Goal: Task Accomplishment & Management: Manage account settings

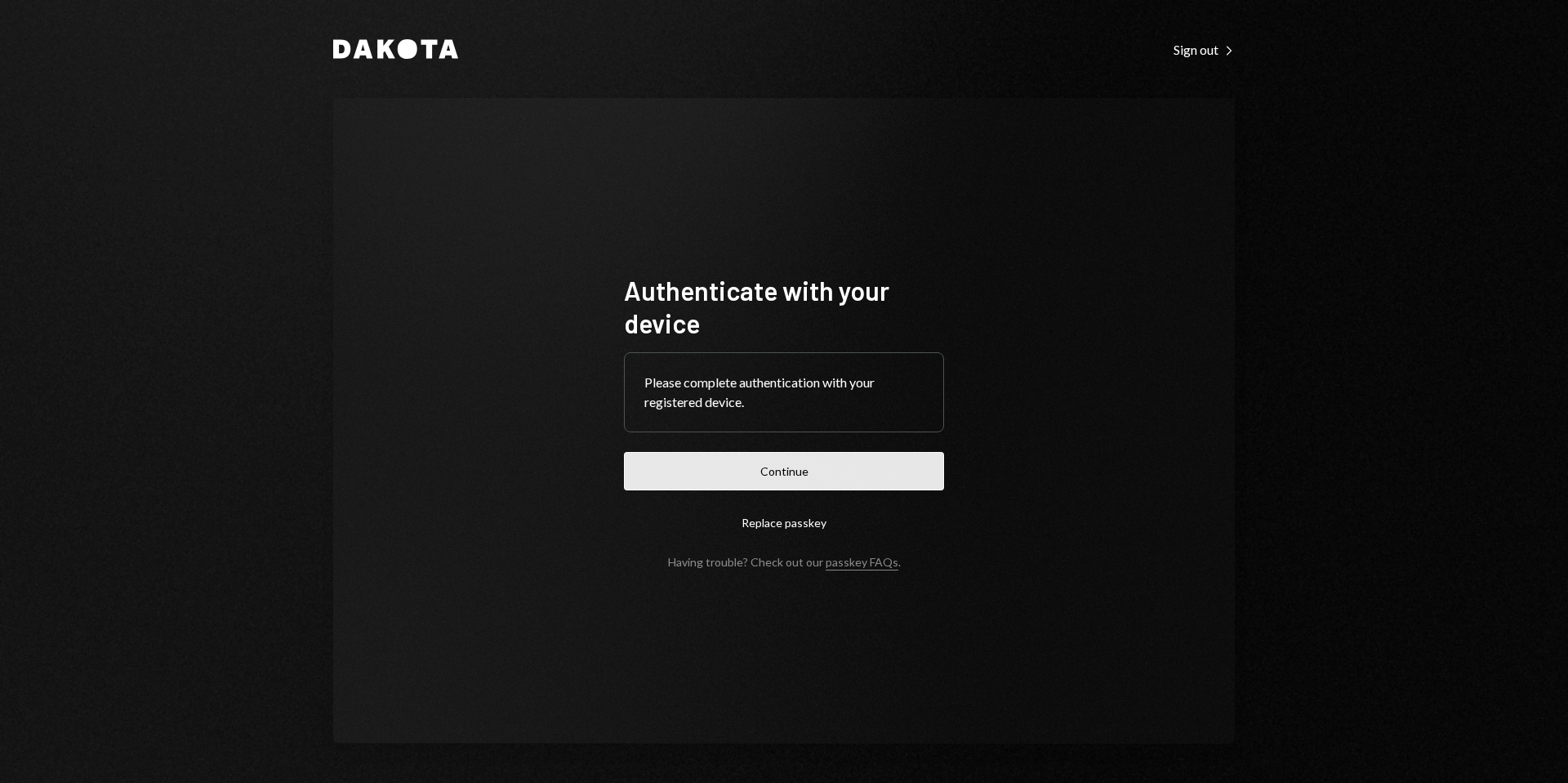
click at [801, 477] on button "Continue" at bounding box center [784, 470] width 320 height 38
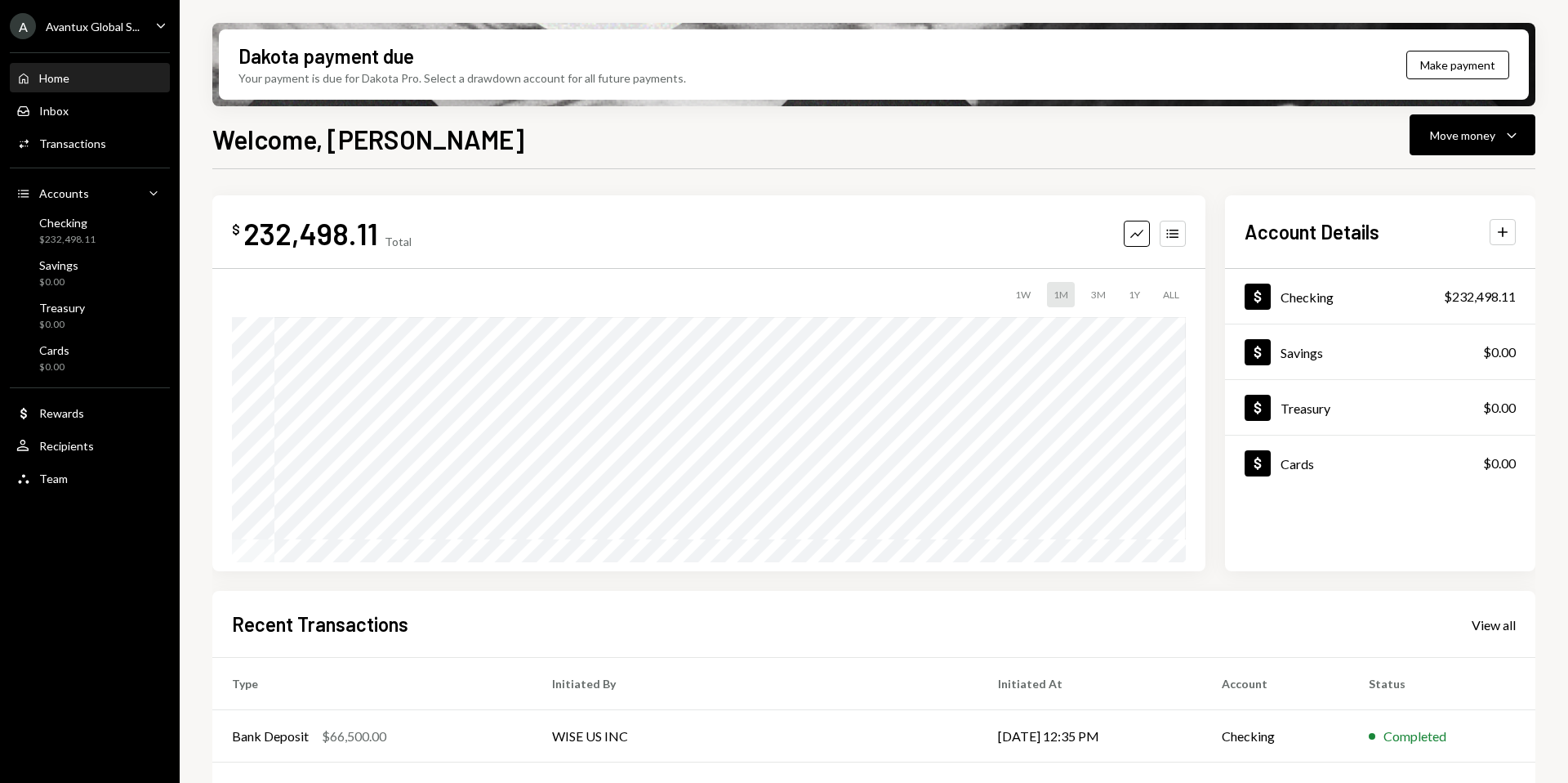
click at [67, 26] on div "Avantux Global S..." at bounding box center [92, 26] width 94 height 14
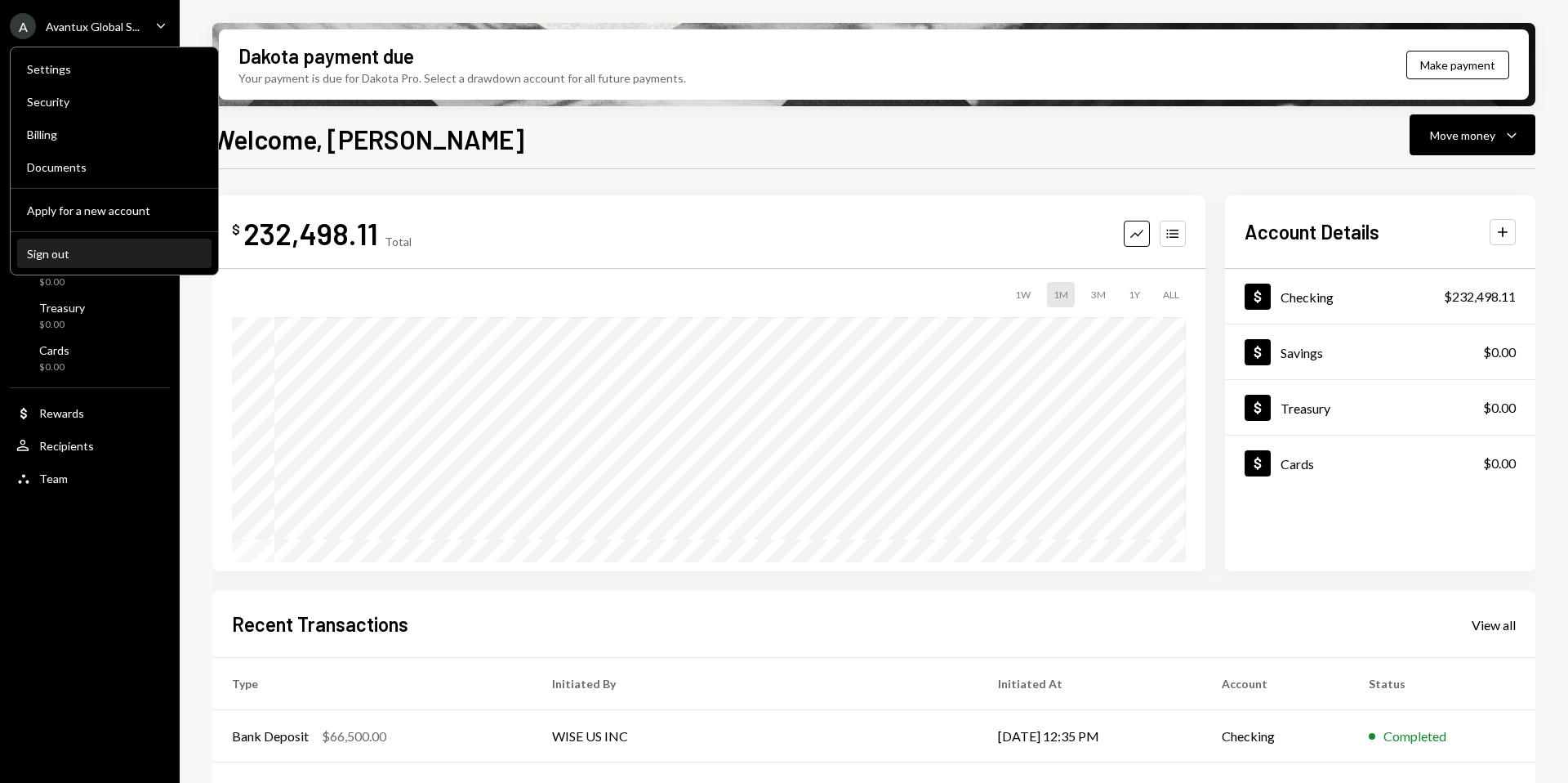
click at [87, 262] on button "Sign out" at bounding box center [114, 253] width 194 height 30
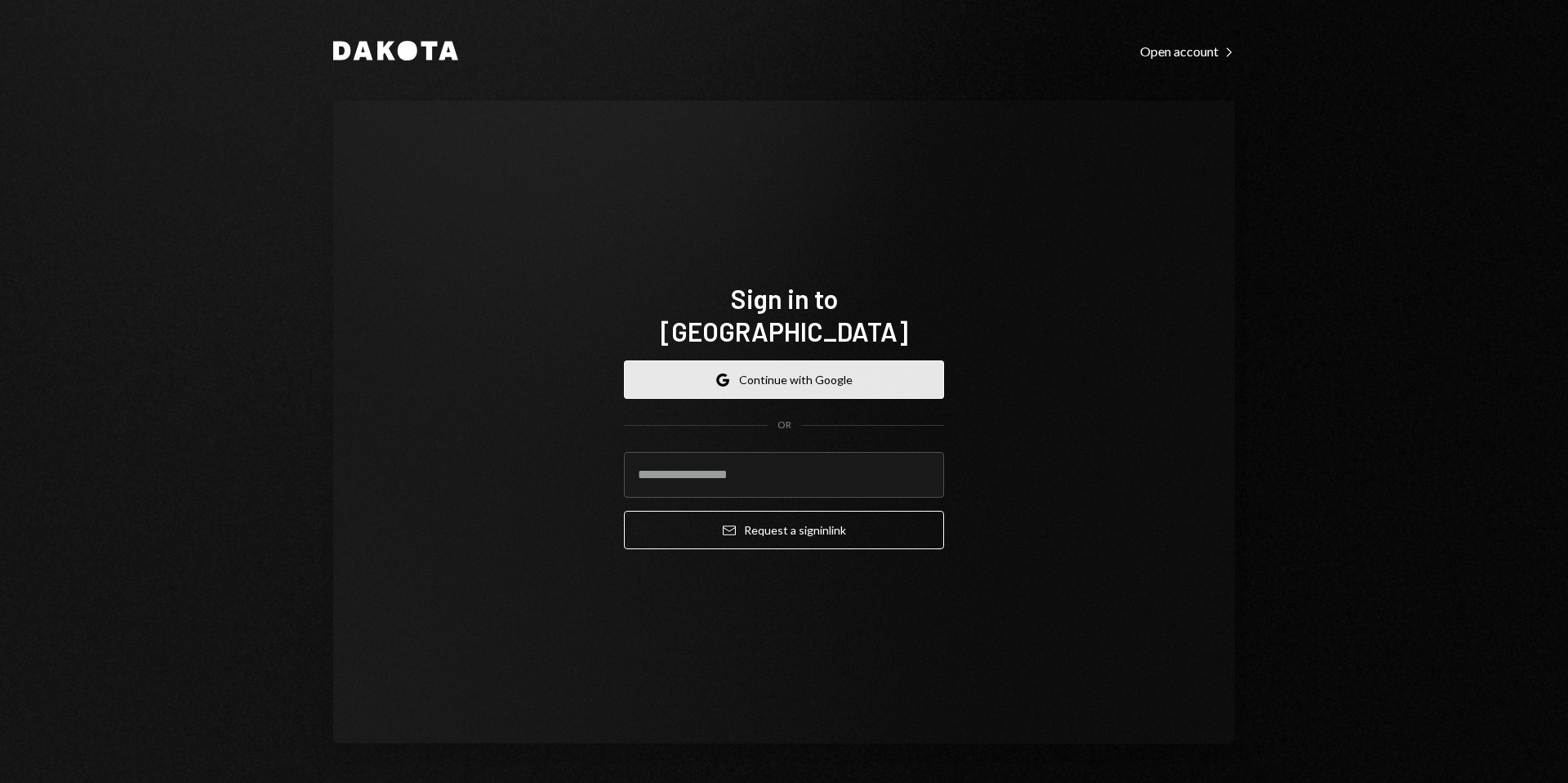
click at [785, 367] on button "Google Continue with Google" at bounding box center [784, 379] width 320 height 38
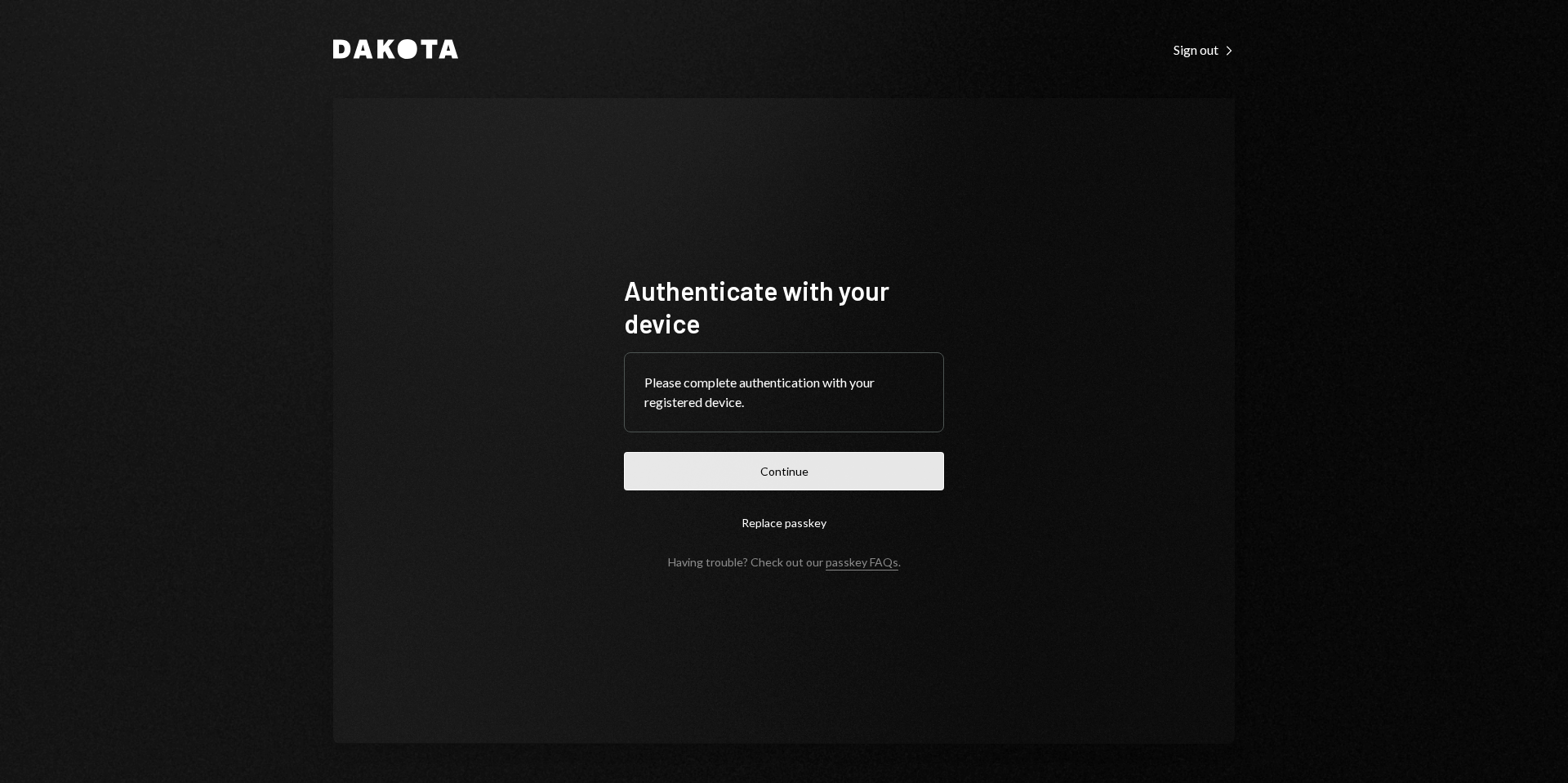
click at [790, 461] on button "Continue" at bounding box center [784, 470] width 320 height 38
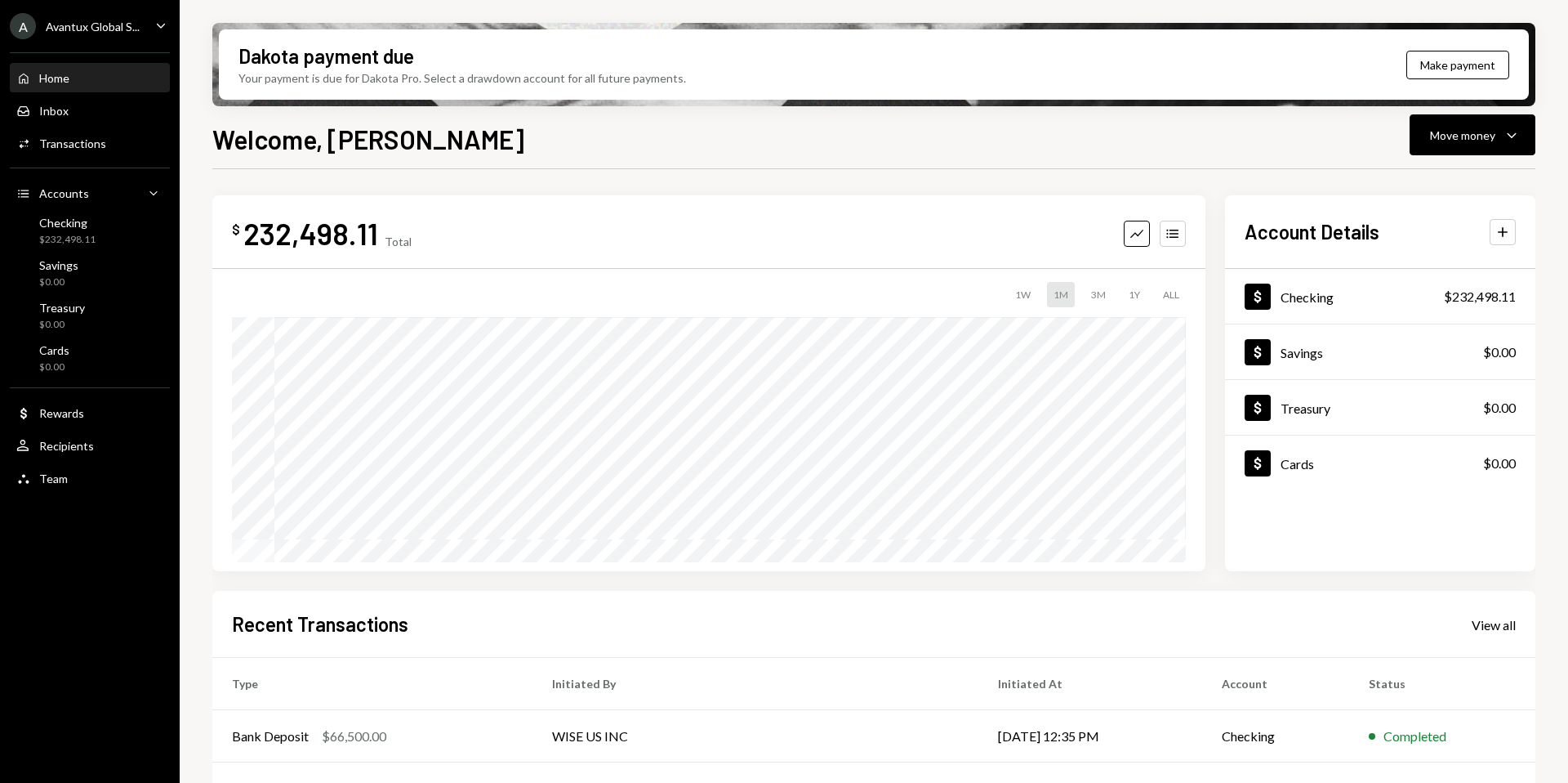
click at [90, 30] on div "Avantux Global S..." at bounding box center [92, 26] width 94 height 14
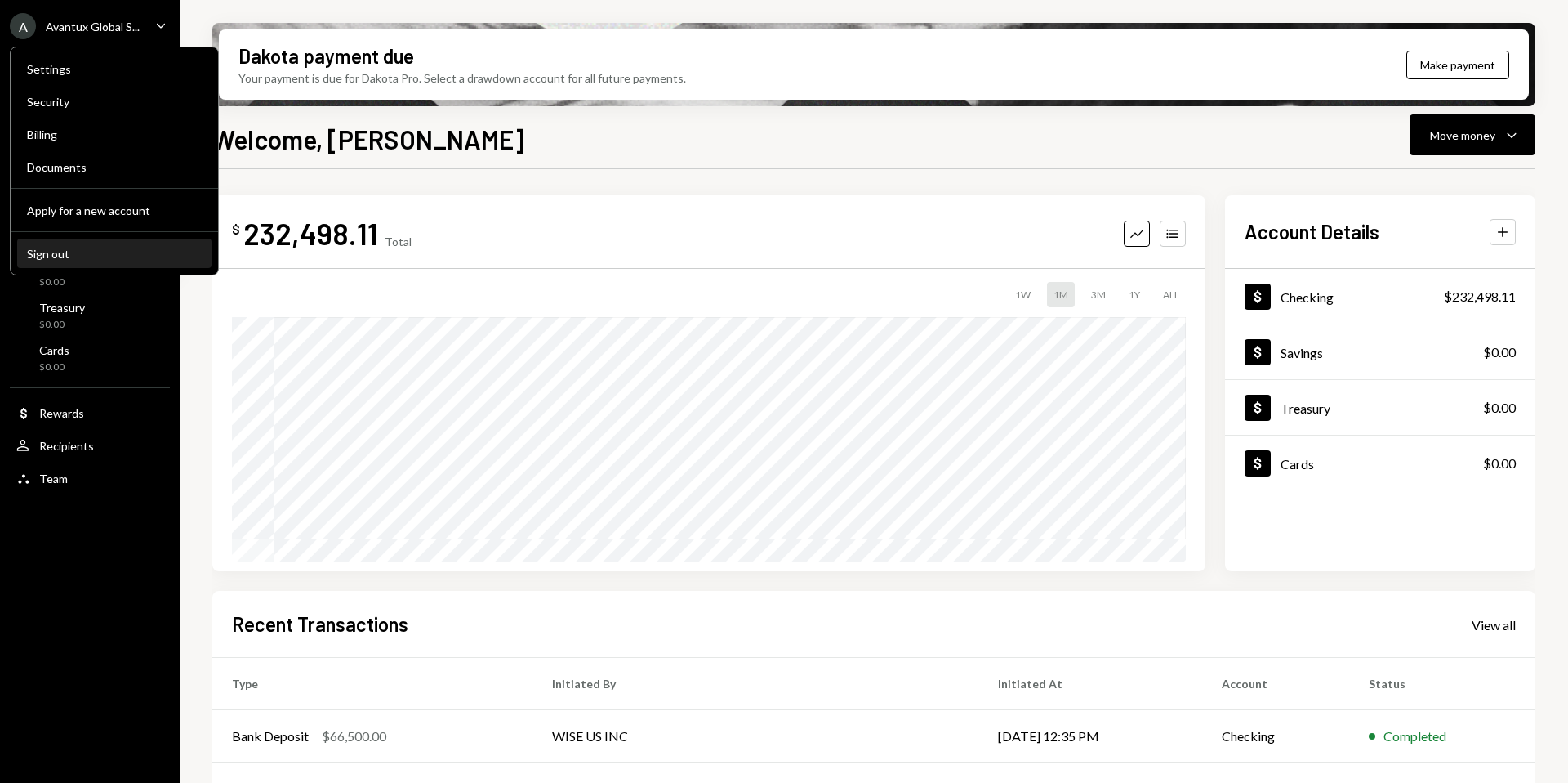
click at [99, 241] on button "Sign out" at bounding box center [114, 253] width 194 height 30
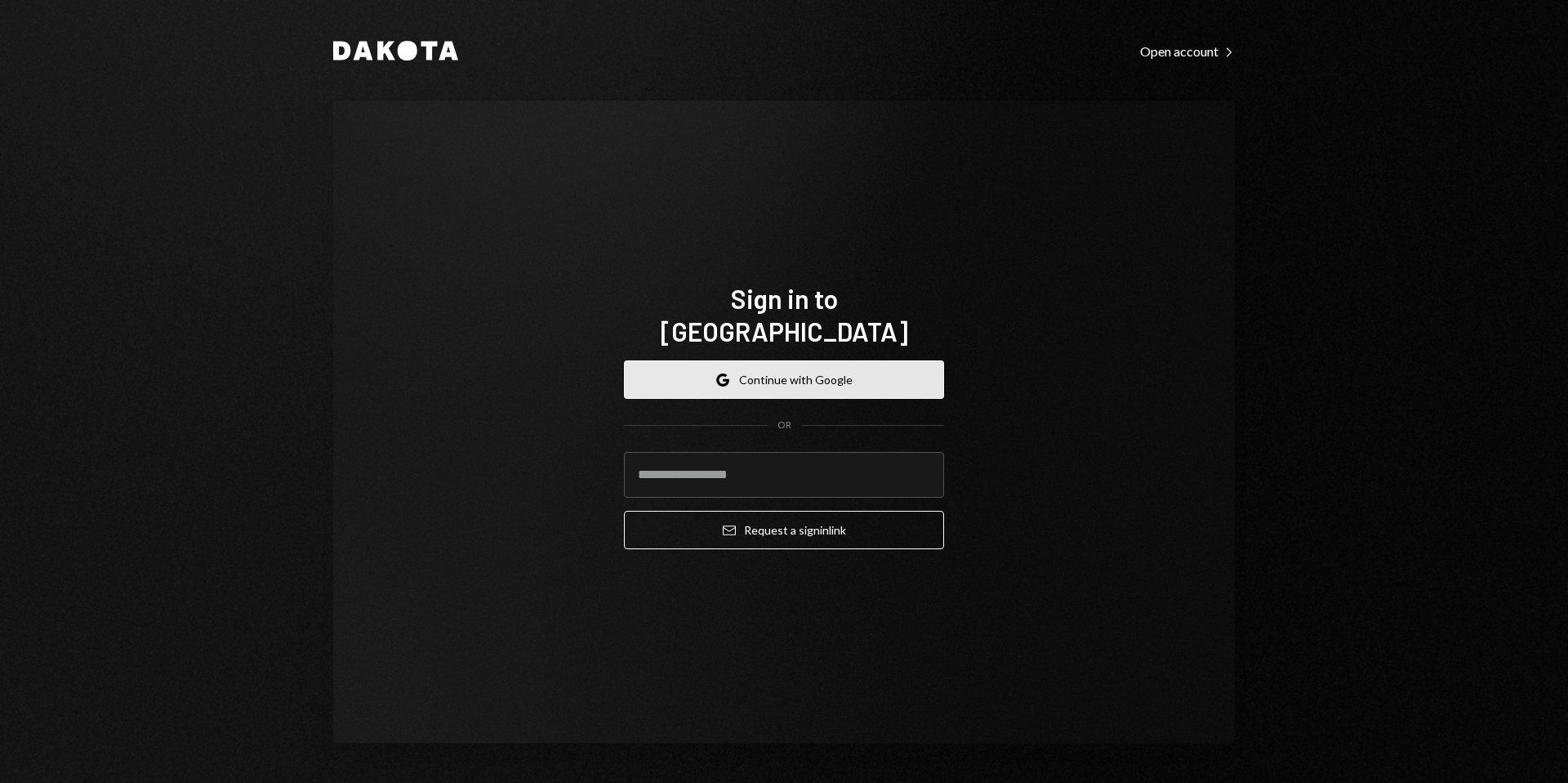
click at [792, 362] on button "Google Continue with Google" at bounding box center [784, 379] width 320 height 38
